Goal: Task Accomplishment & Management: Manage account settings

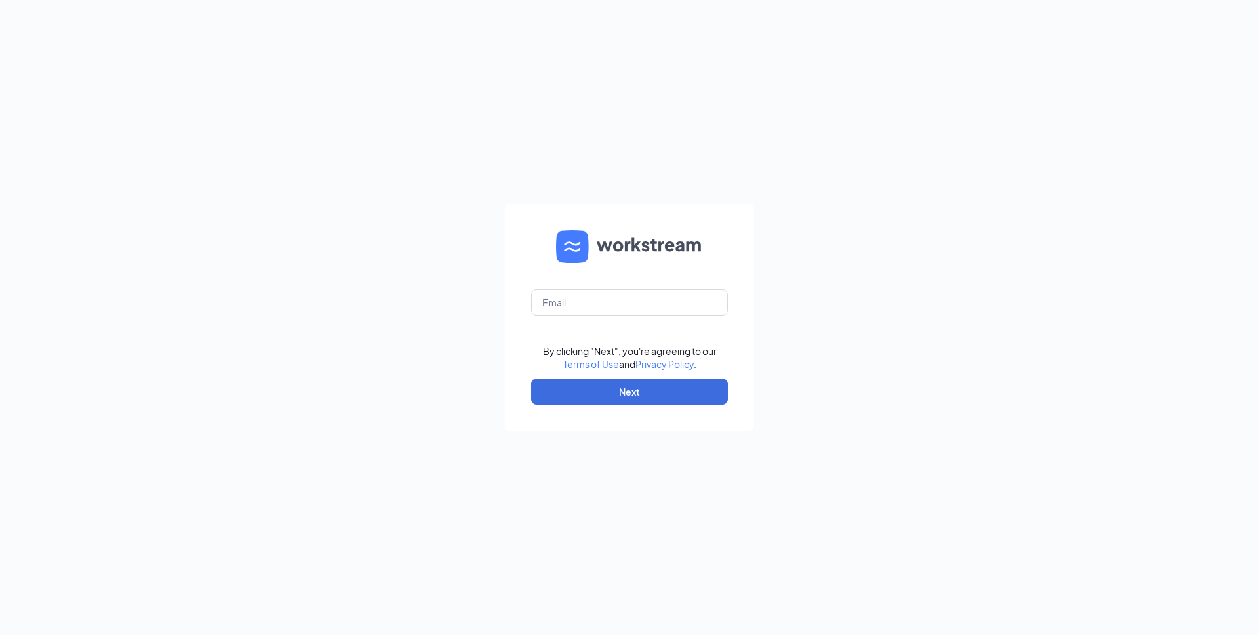
click at [529, 309] on form "By clicking "Next", you're agreeing to our Terms of Use and Privacy Policy . Ne…" at bounding box center [629, 317] width 249 height 227
click at [566, 302] on input "text" at bounding box center [629, 302] width 197 height 26
type input "evan.pratt@cfagainbridge.com"
click at [600, 385] on button "Next" at bounding box center [629, 391] width 197 height 26
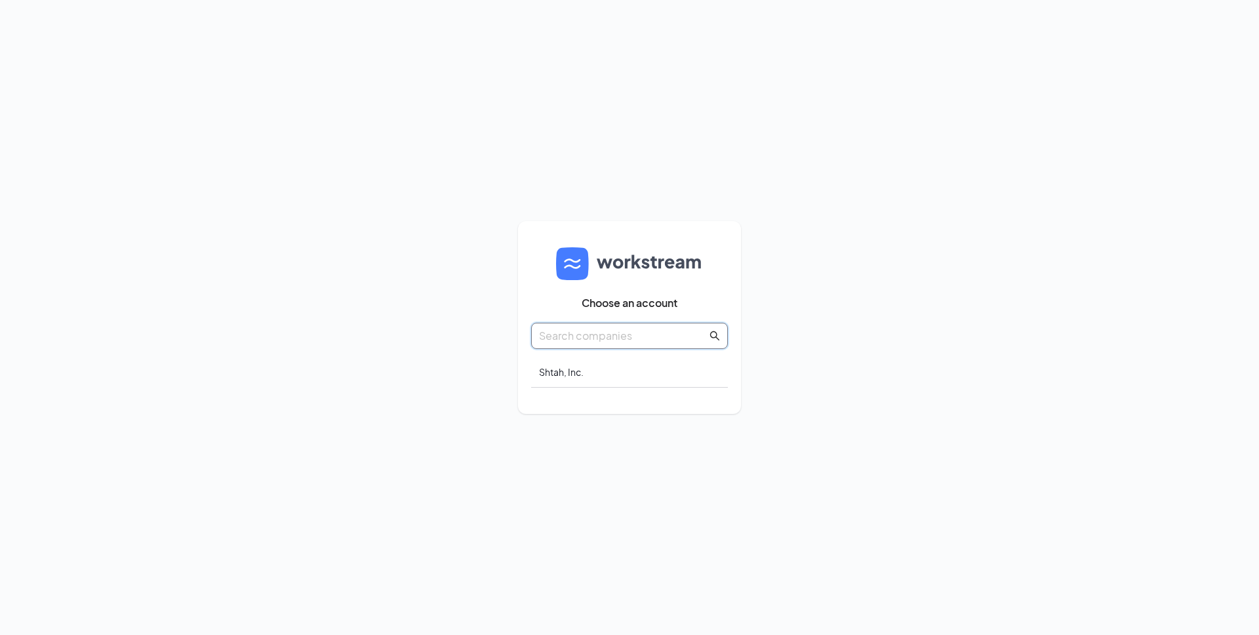
click at [584, 340] on input "text" at bounding box center [623, 335] width 168 height 16
click at [579, 366] on div "Shtah, Inc." at bounding box center [629, 372] width 197 height 31
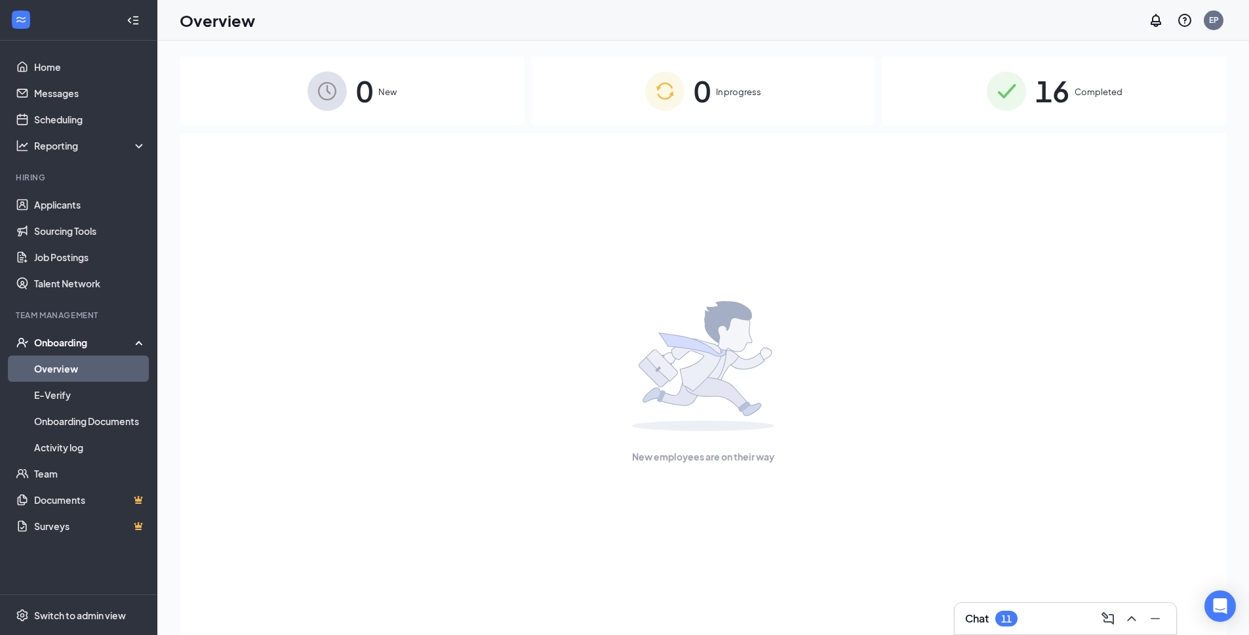
click at [716, 110] on div "0 In progress" at bounding box center [703, 90] width 345 height 69
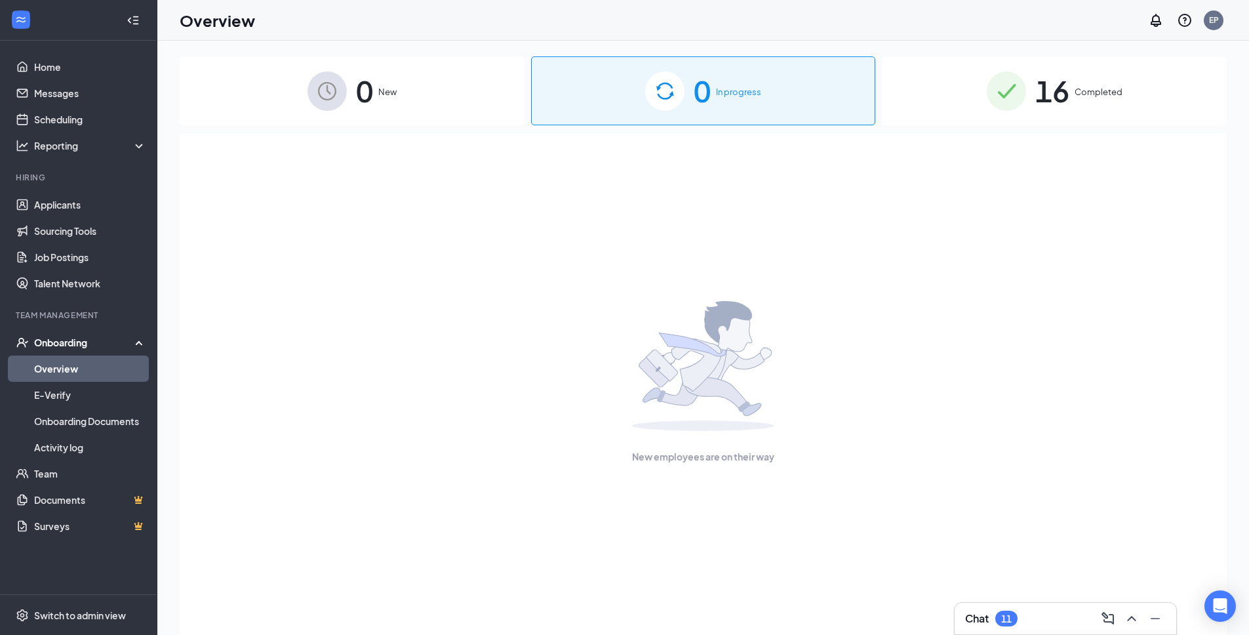
click at [1032, 81] on div "16 Completed" at bounding box center [1054, 90] width 345 height 69
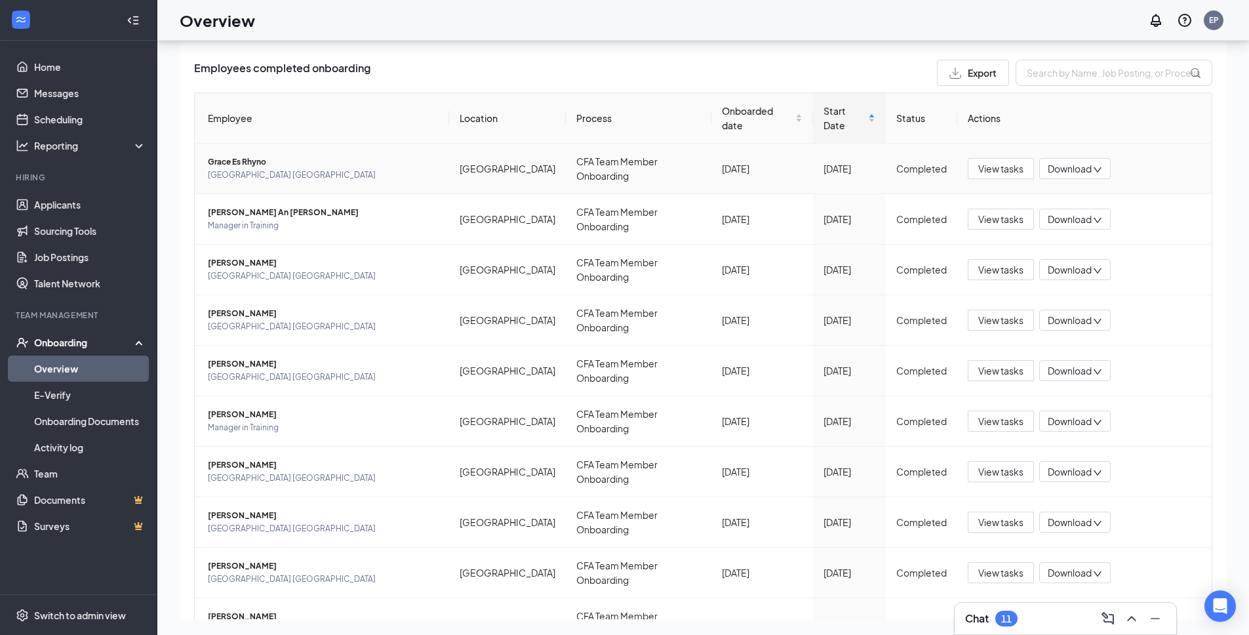
scroll to position [31, 0]
click at [251, 218] on span "[PERSON_NAME] An [PERSON_NAME]" at bounding box center [323, 213] width 231 height 13
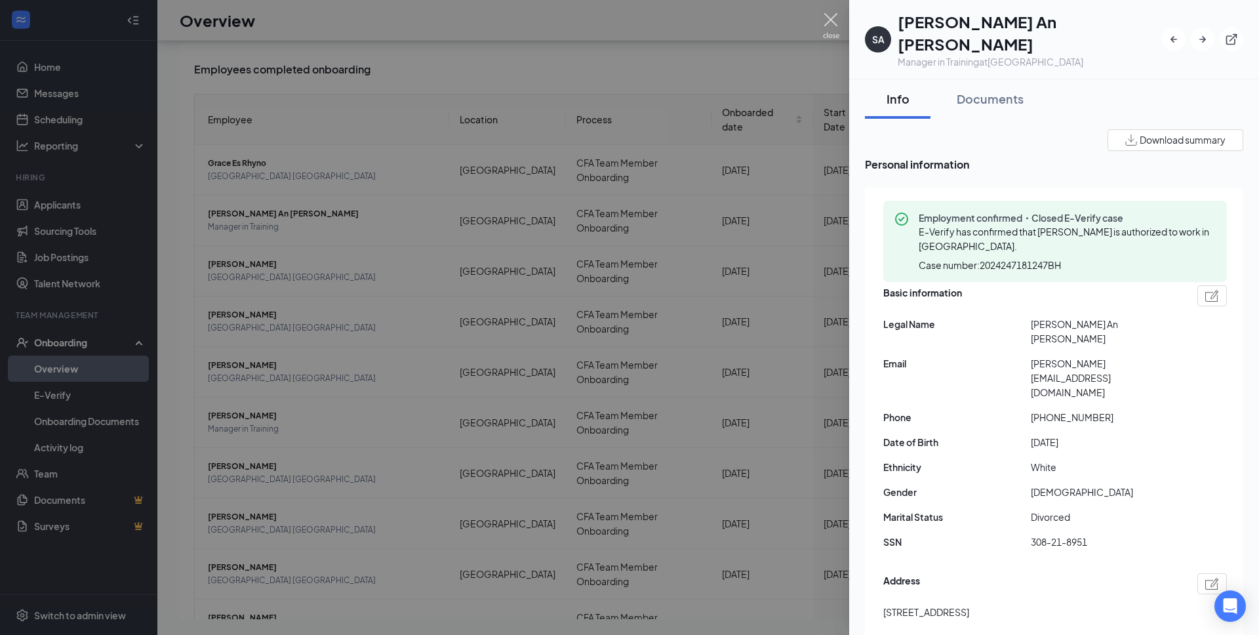
click at [834, 19] on img at bounding box center [831, 26] width 16 height 26
